Goal: Task Accomplishment & Management: Manage account settings

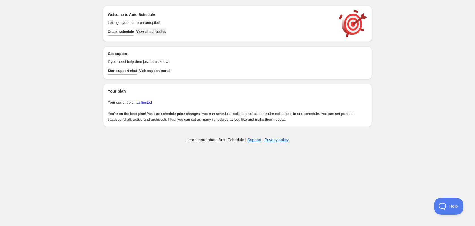
click at [163, 33] on span "View all schedules" at bounding box center [151, 31] width 30 height 5
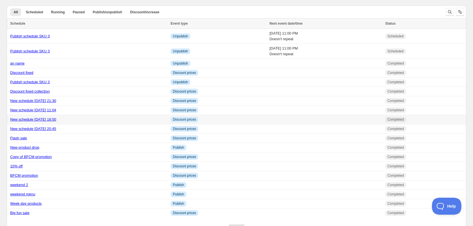
click at [80, 119] on div "New schedule [DATE] 18:50" at bounding box center [88, 120] width 157 height 6
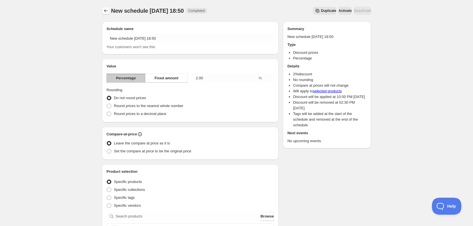
click at [107, 7] on button "Schedules" at bounding box center [106, 11] width 8 height 8
